Goal: Task Accomplishment & Management: Manage account settings

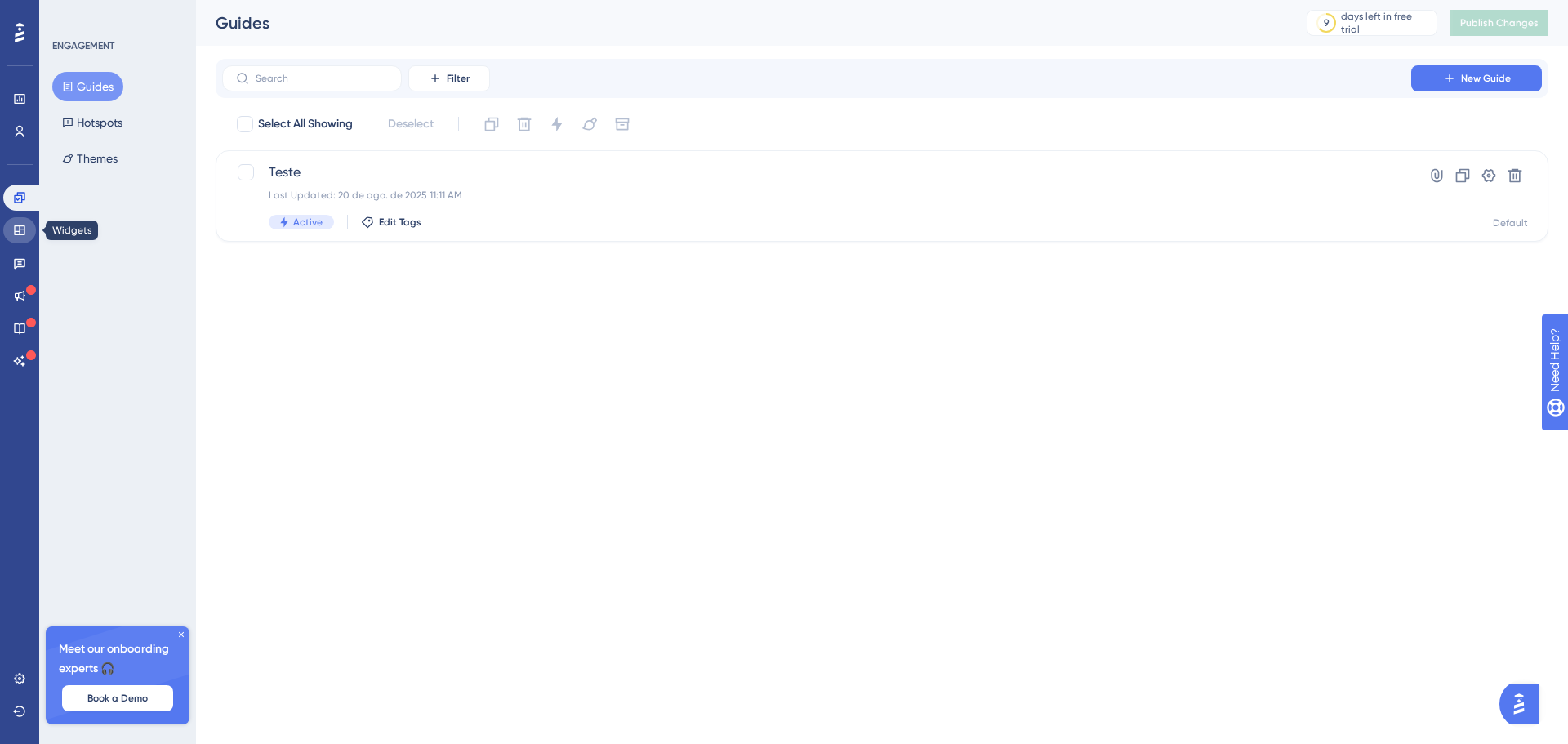
click at [23, 232] on icon at bounding box center [20, 230] width 13 height 13
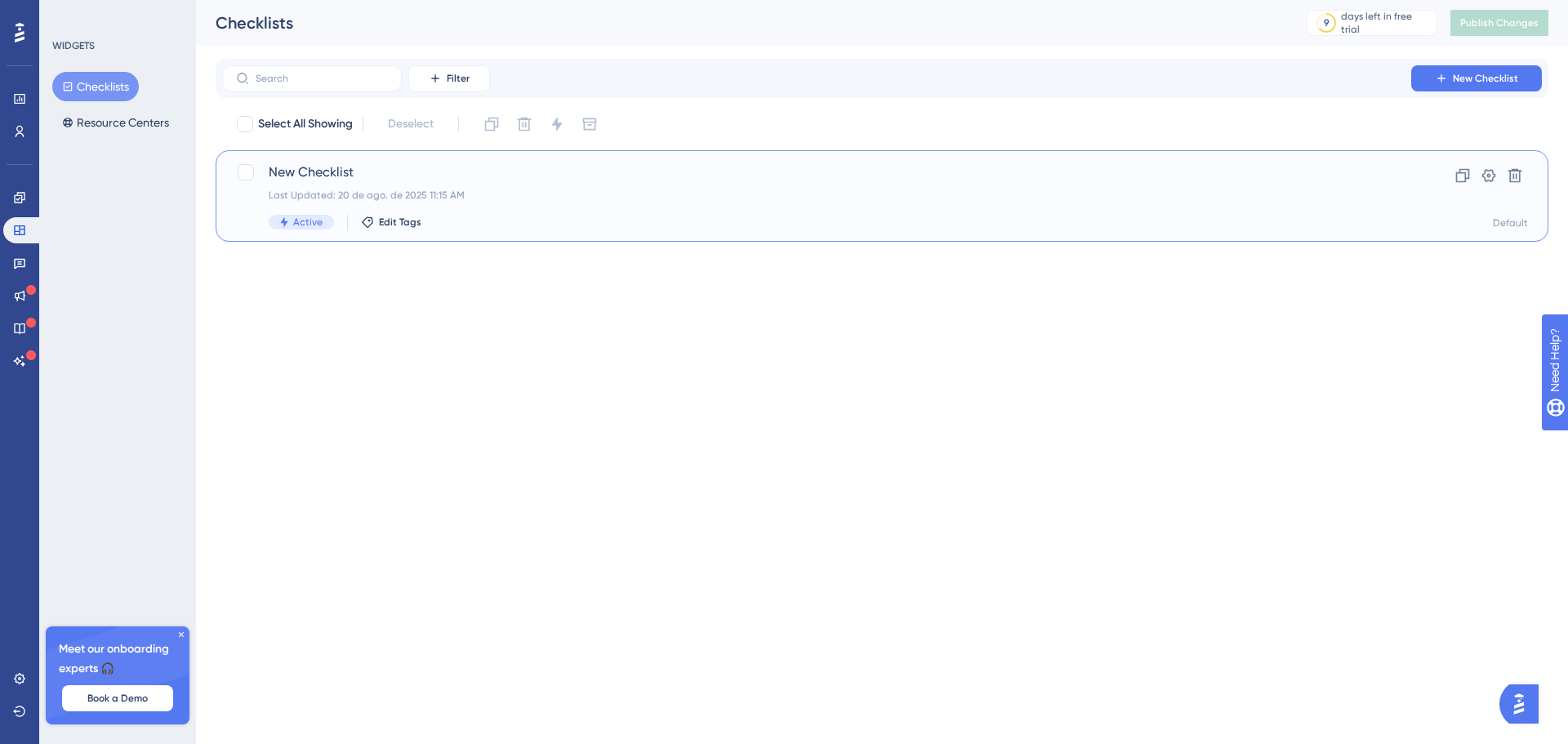
click at [589, 183] on div "New Checklist Last Updated: [DATE] 11:15 AM Active Edit Tags" at bounding box center [817, 196] width 1096 height 67
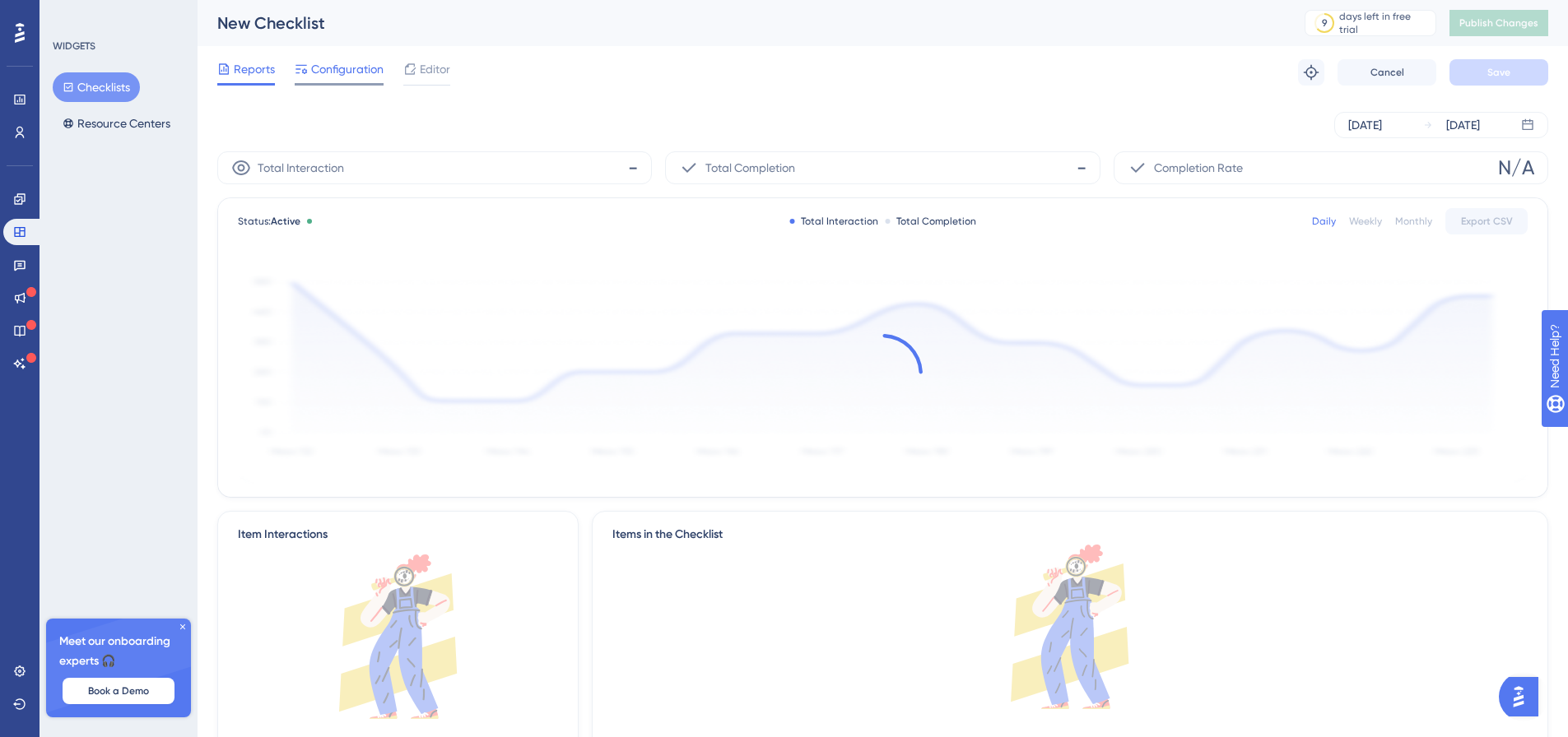
click at [344, 65] on span "Configuration" at bounding box center [347, 68] width 73 height 19
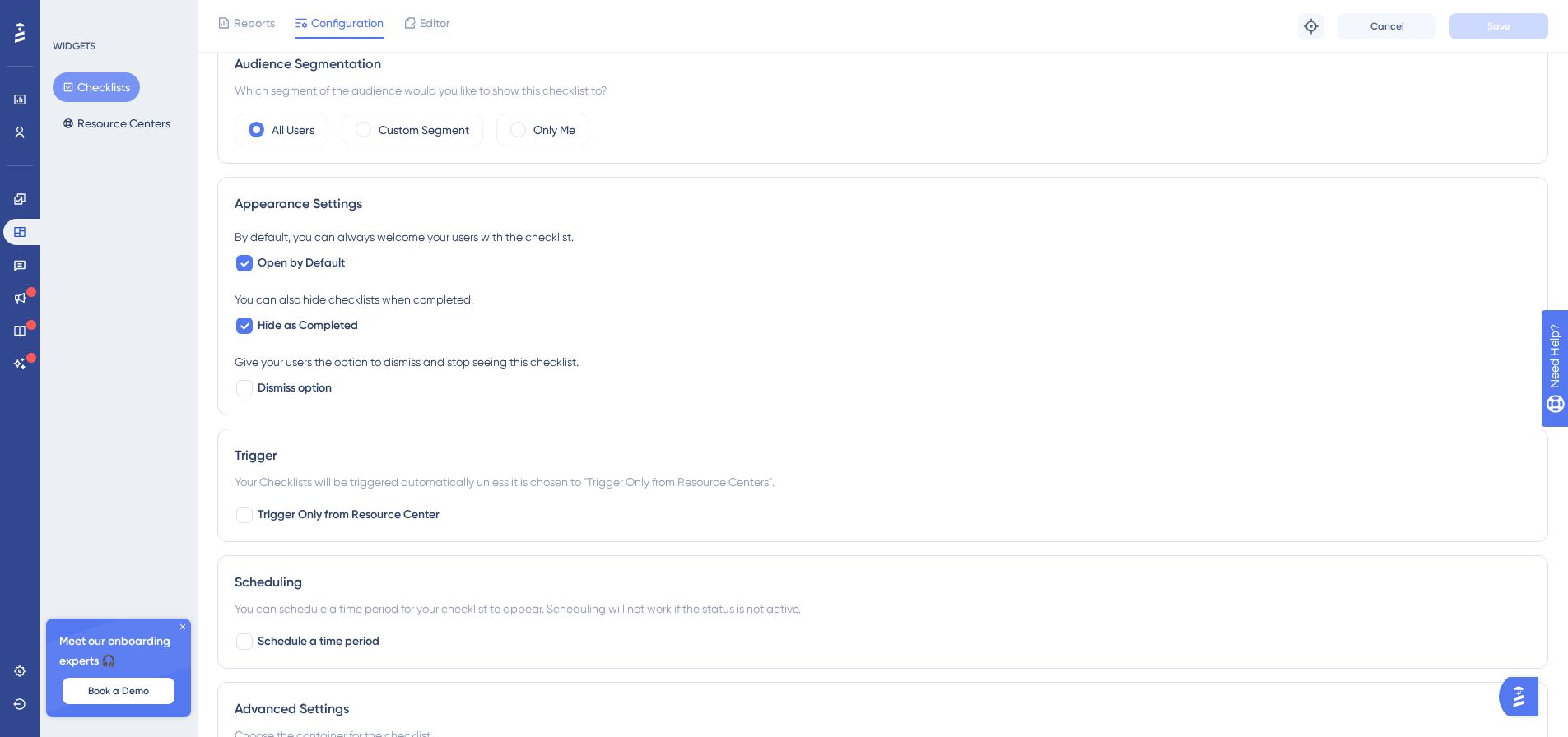
scroll to position [525, 0]
click at [408, 507] on span "Trigger Only from Resource Center" at bounding box center [348, 515] width 182 height 19
click at [413, 521] on span "Trigger Only from Resource Center" at bounding box center [348, 515] width 182 height 19
checkbox input "false"
